Goal: Transaction & Acquisition: Purchase product/service

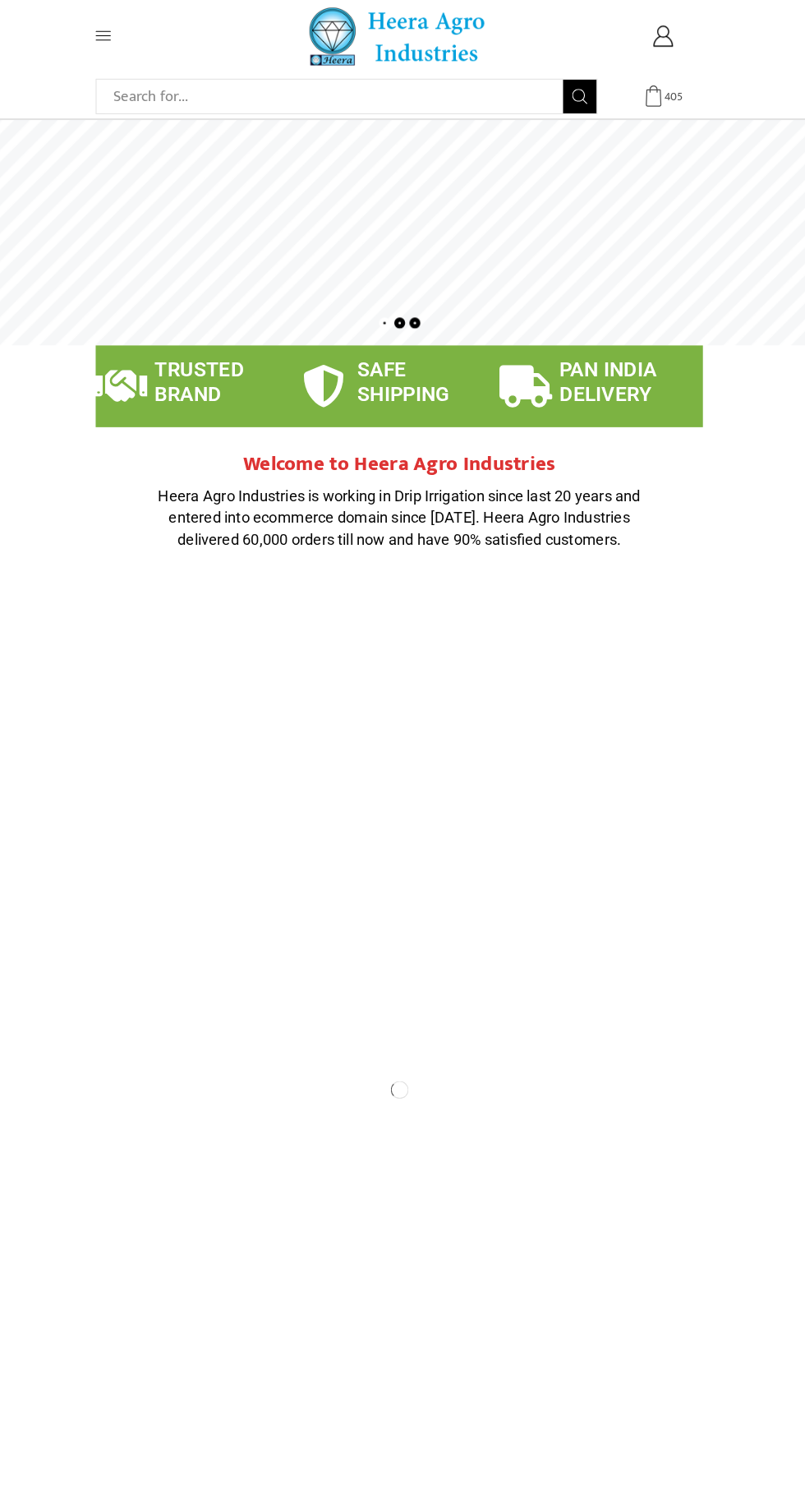
click at [670, 104] on span "405" at bounding box center [669, 104] width 16 height 16
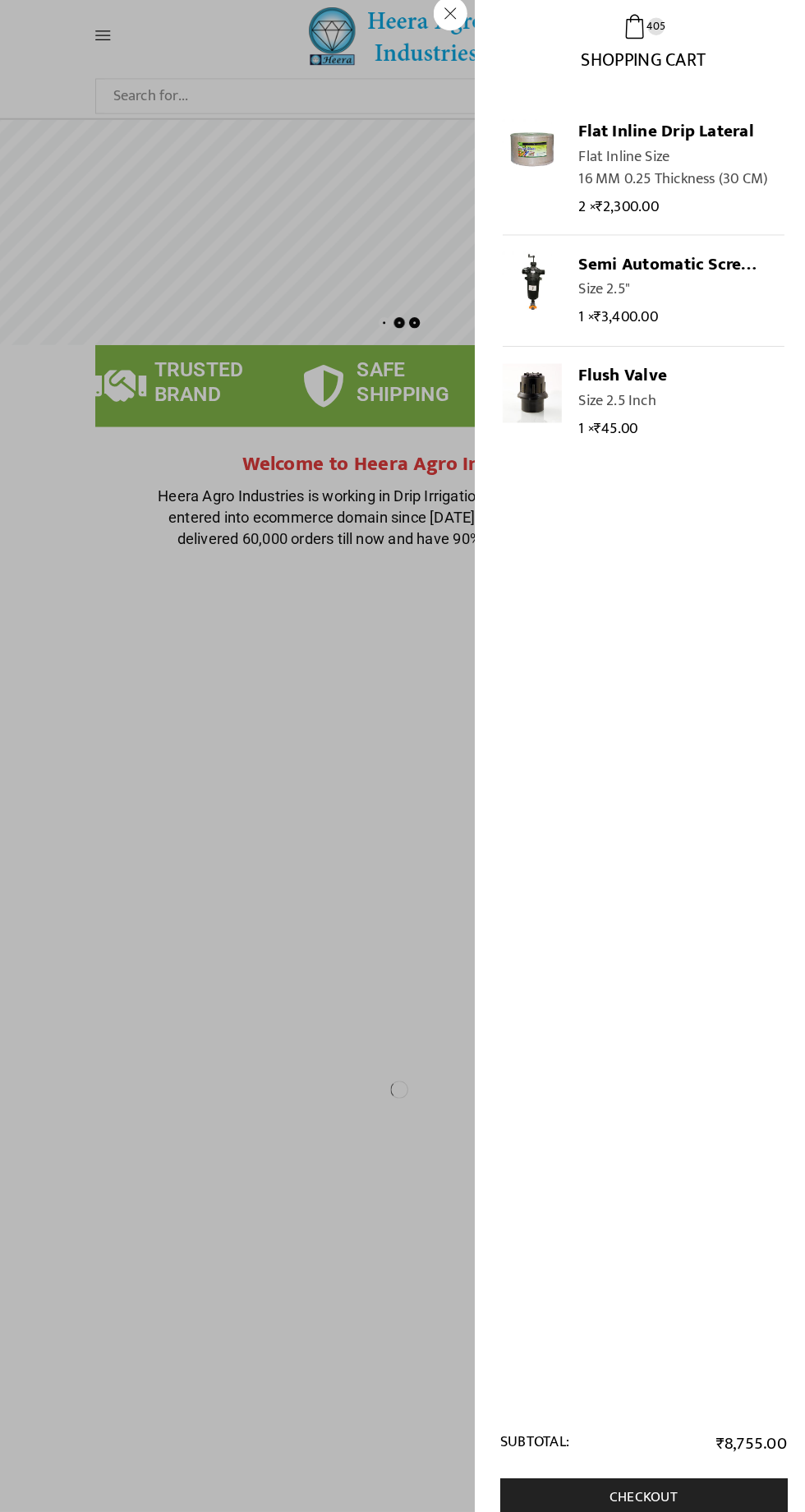
click at [643, 62] on span "Shopping Cart" at bounding box center [641, 64] width 122 height 30
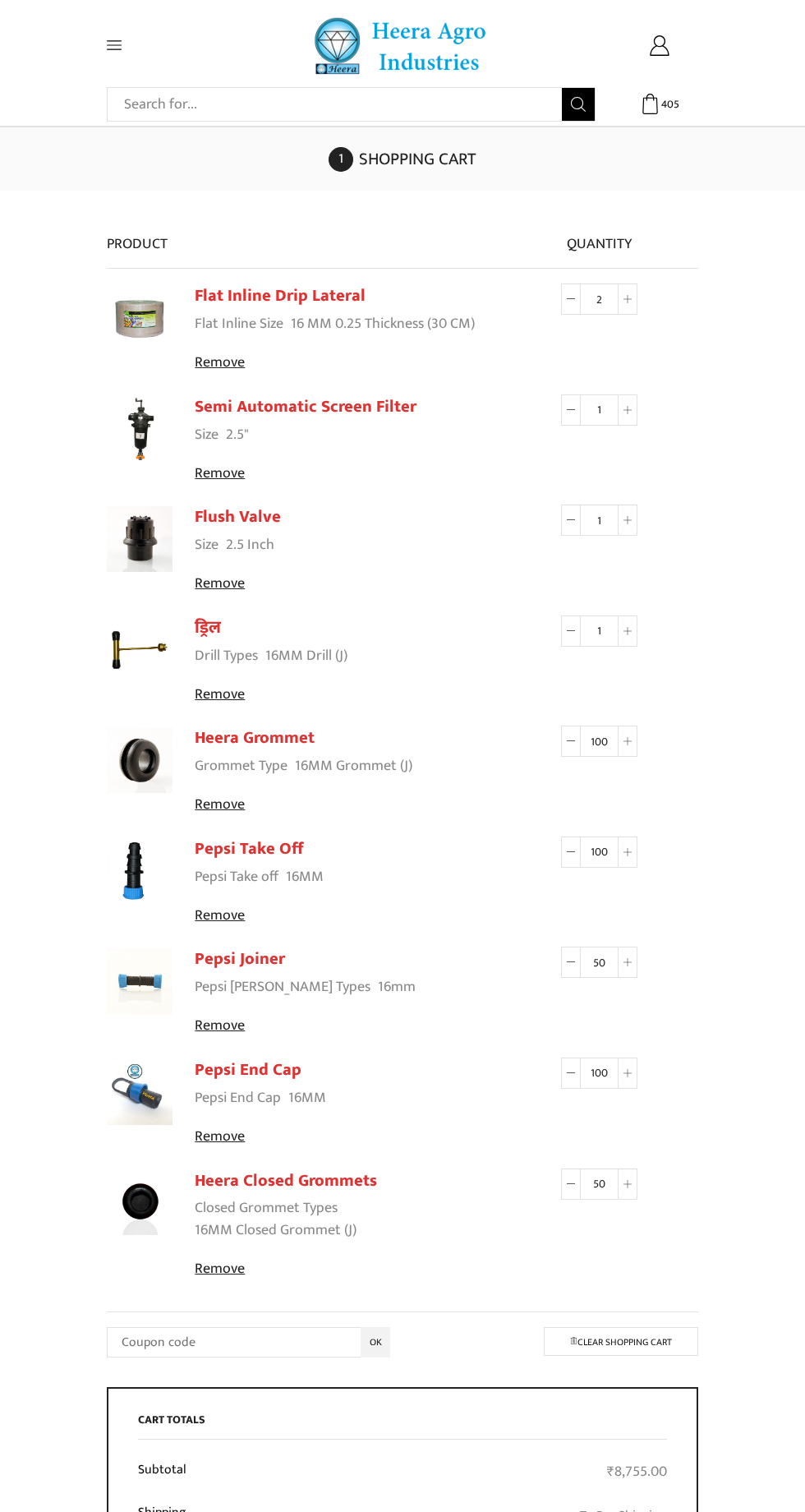
click at [601, 296] on input "2" at bounding box center [600, 298] width 37 height 31
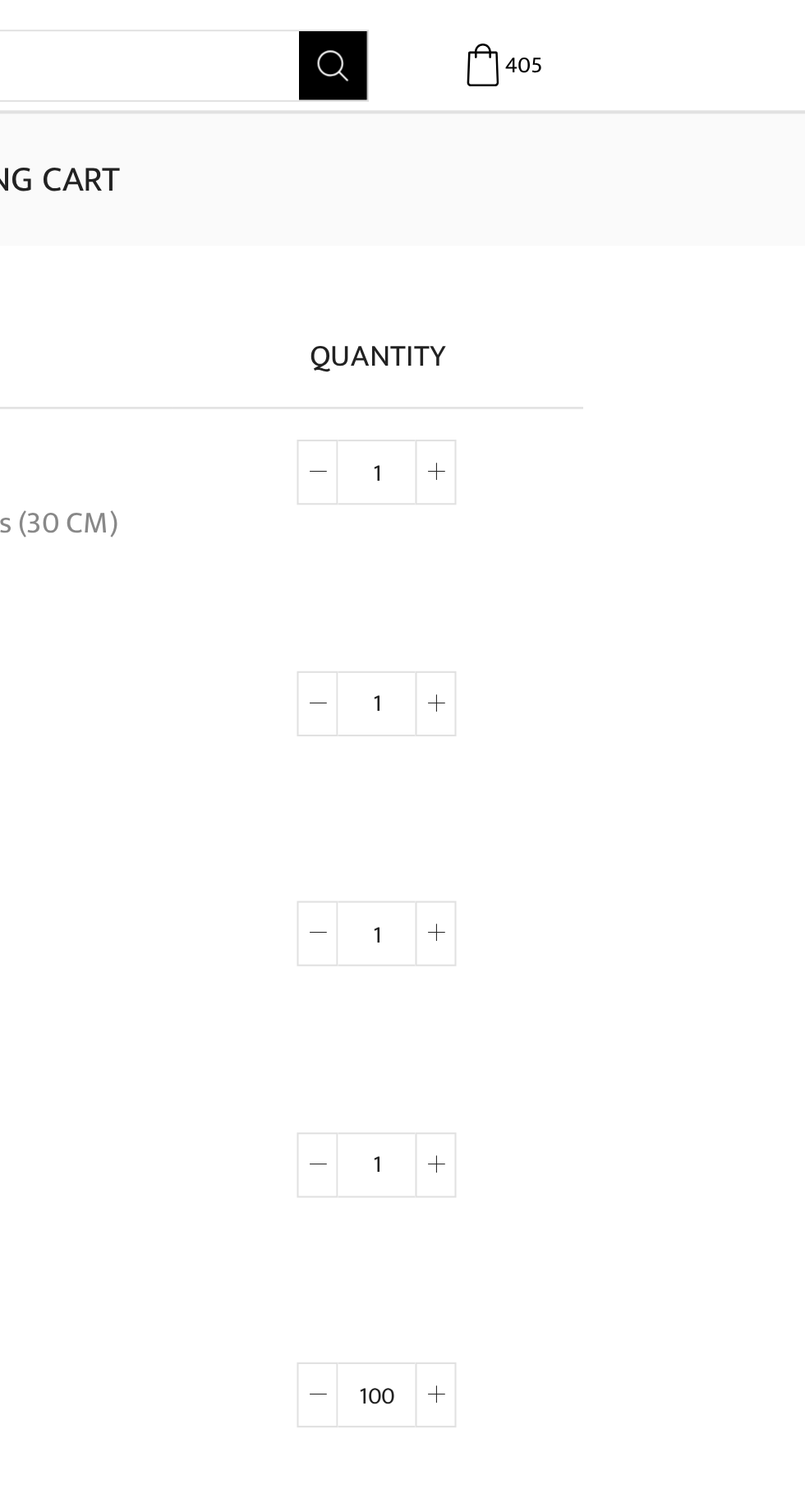
type input "1"
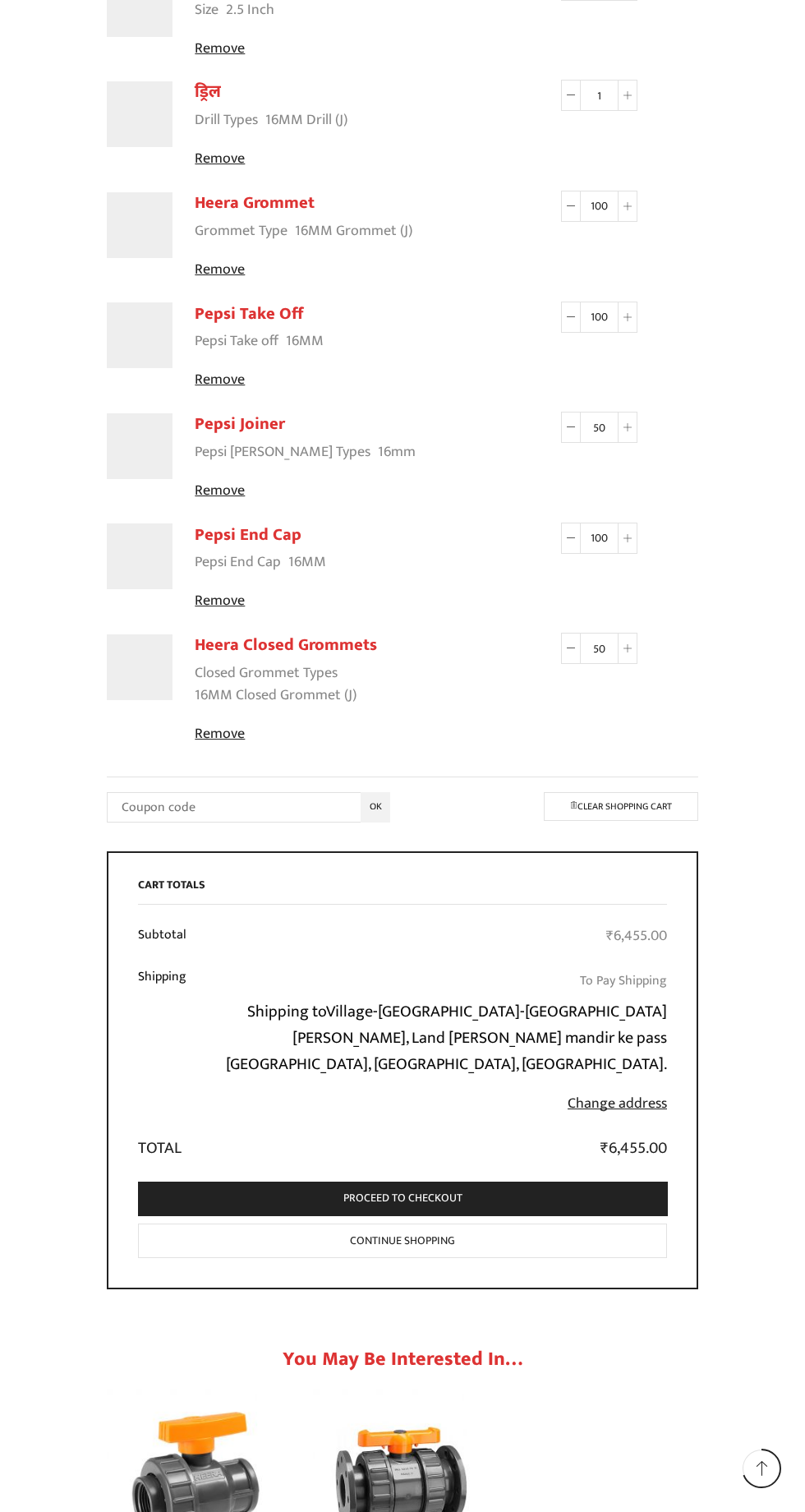
scroll to position [632, 0]
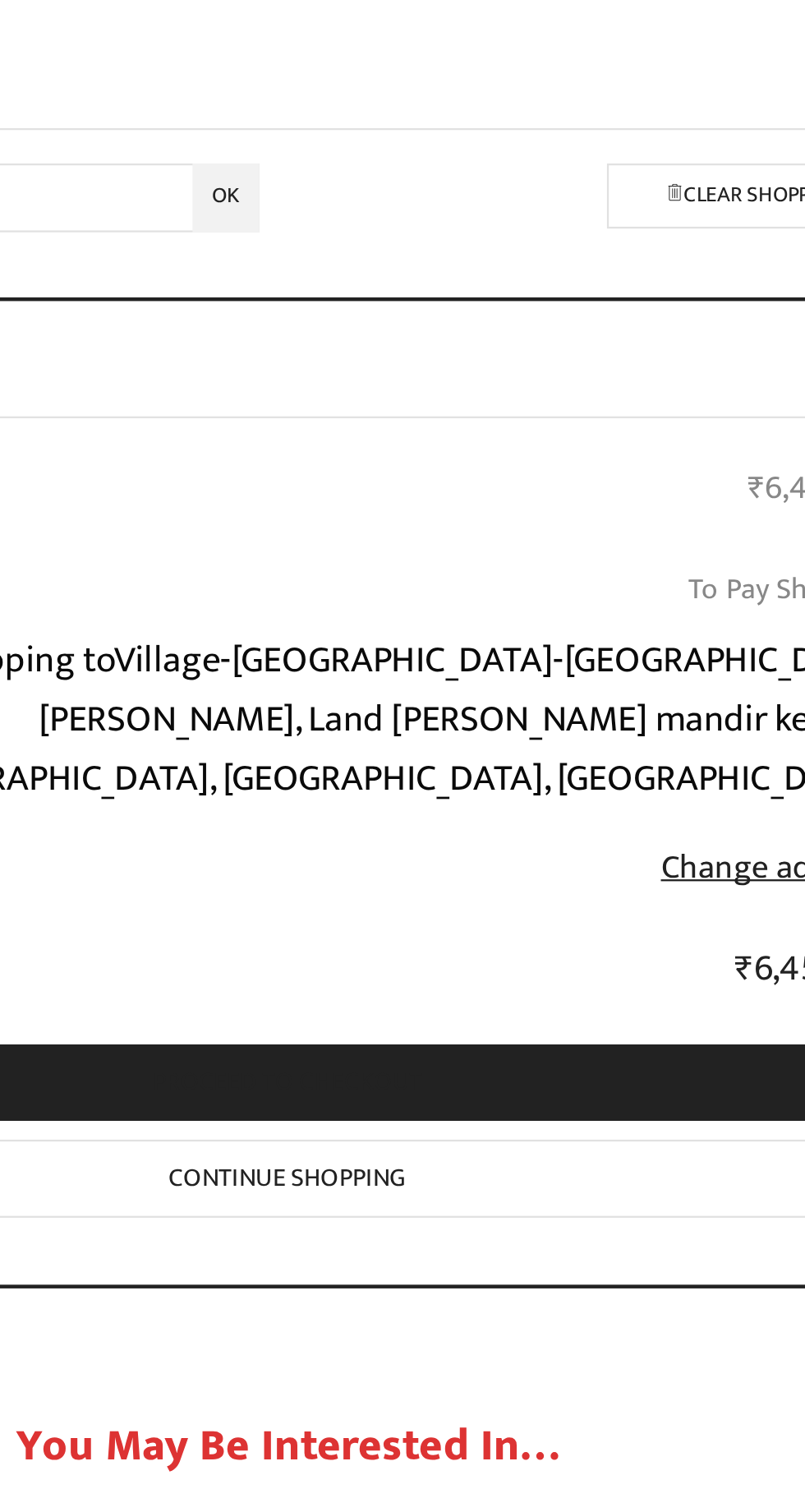
click at [511, 1179] on link "Proceed to checkout" at bounding box center [402, 1179] width 530 height 34
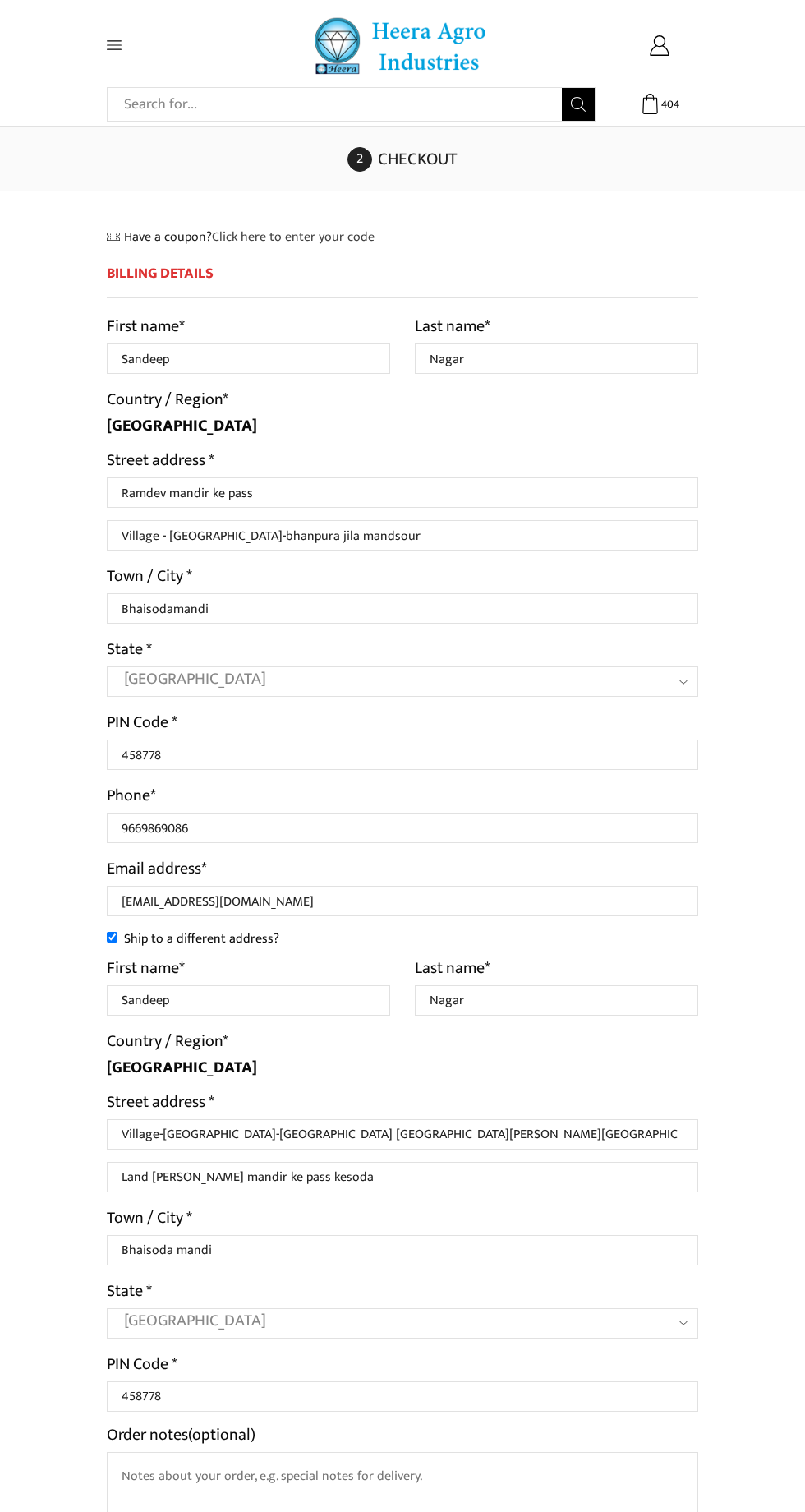
select select "MP"
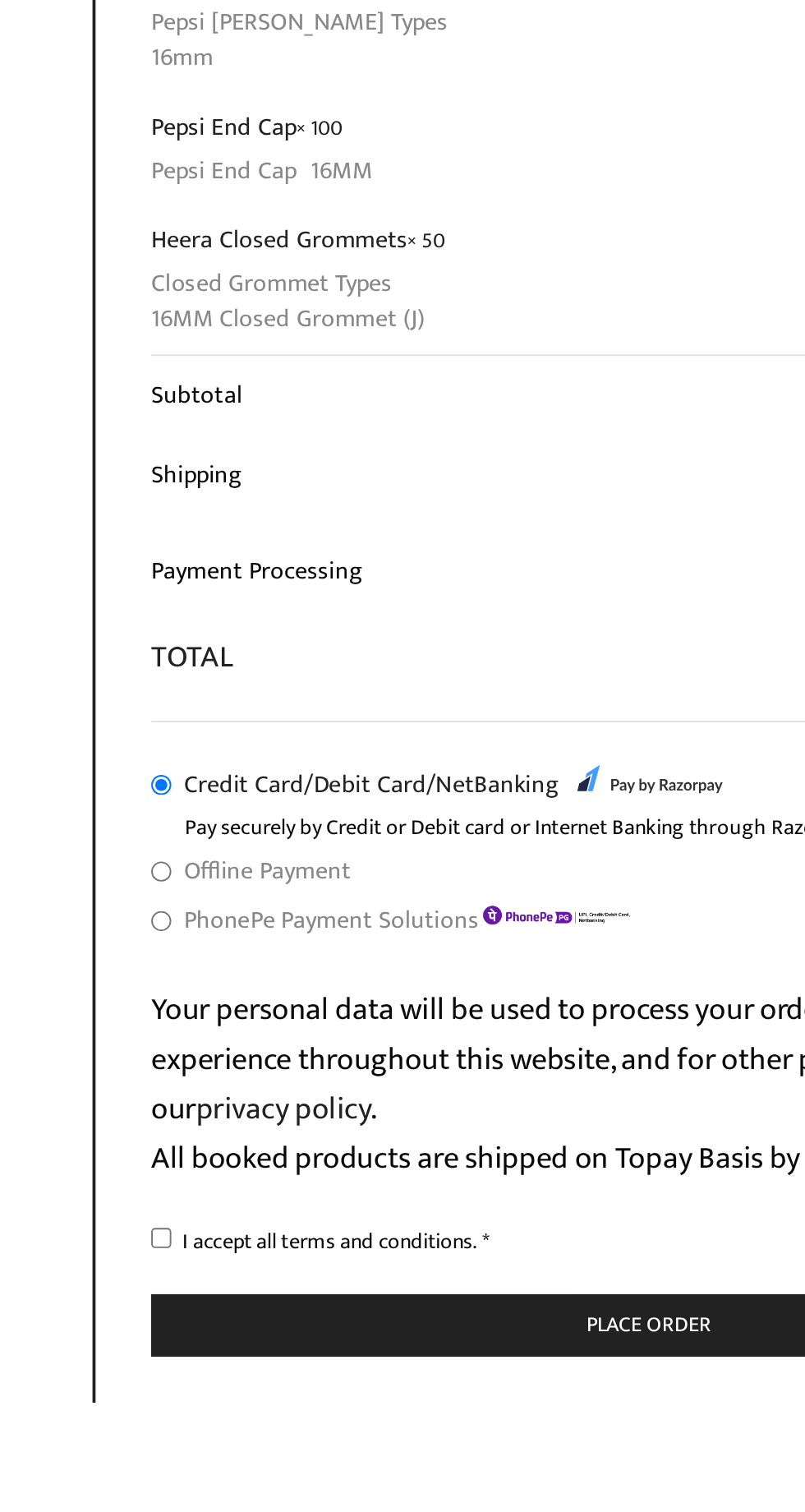
scroll to position [1291, 0]
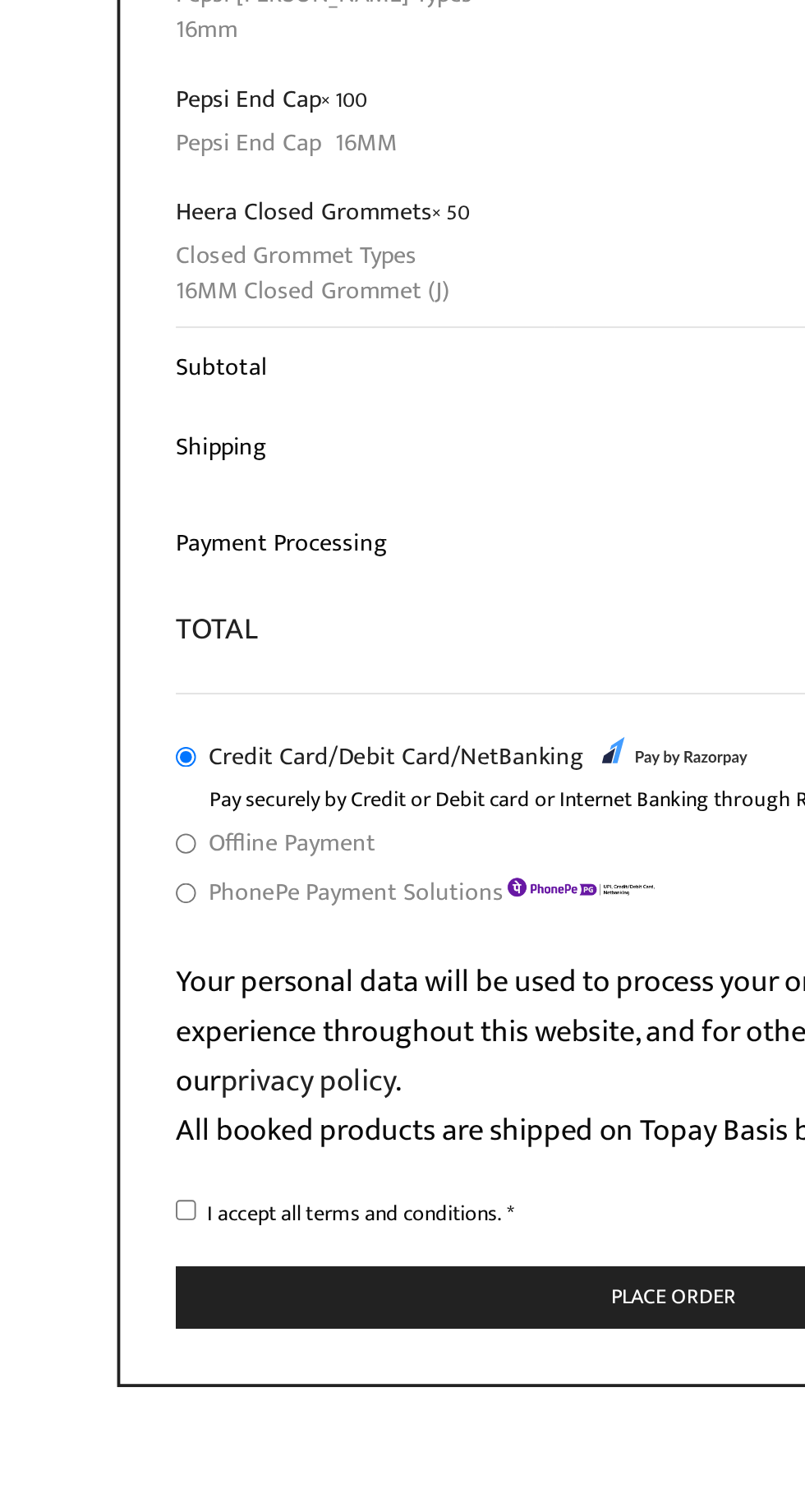
click at [139, 1209] on input "Offline Payment" at bounding box center [143, 1214] width 11 height 11
radio input "true"
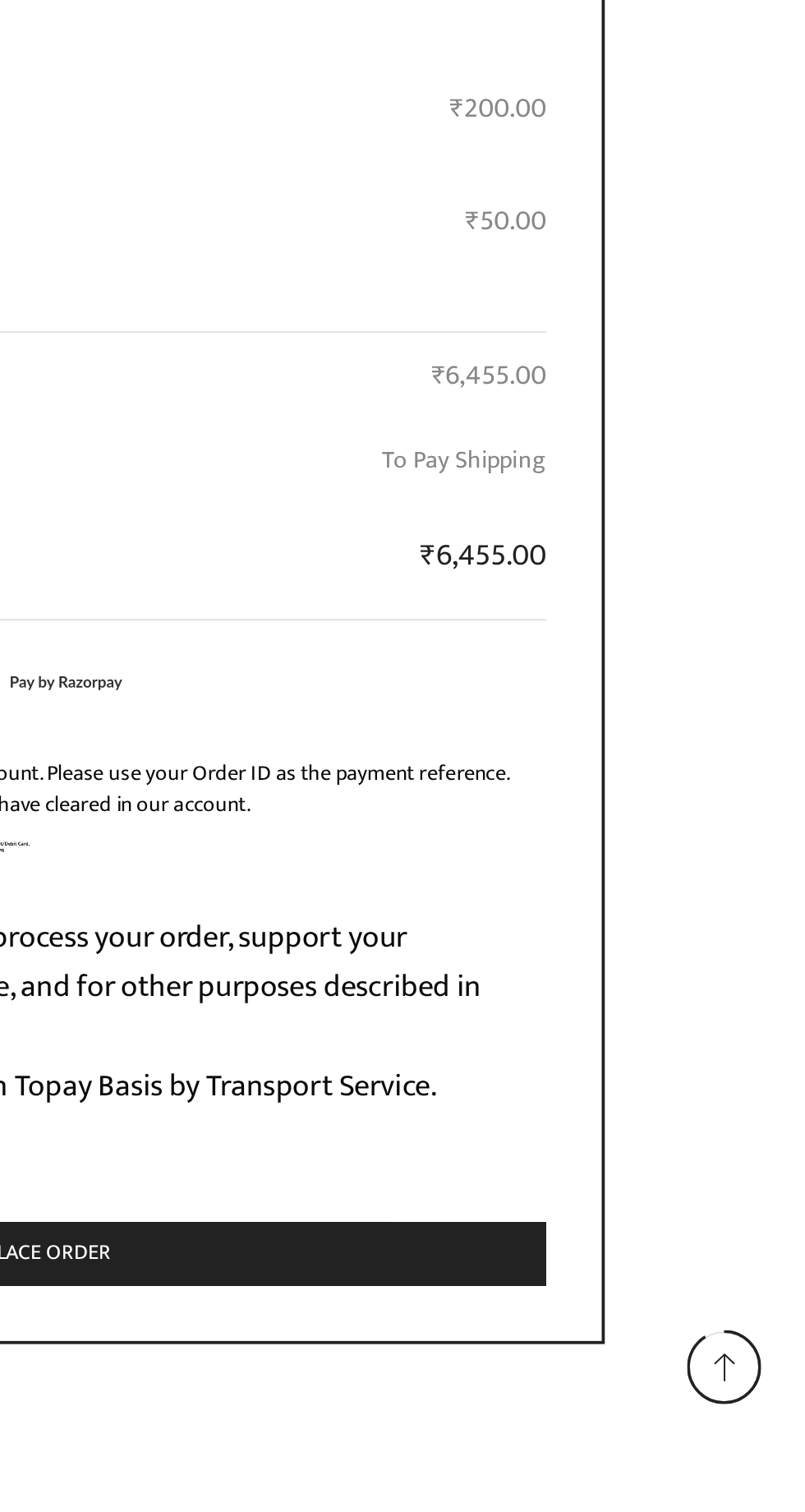
scroll to position [1381, 0]
